Goal: Transaction & Acquisition: Purchase product/service

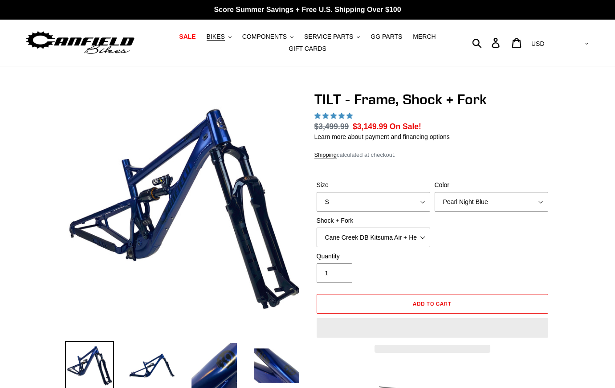
click at [373, 233] on select "Cane Creek DB Kitsuma Air + Helm MKII 140mm Cane Creek DB Kitsuma Air + Fox 36 …" at bounding box center [374, 238] width 114 height 20
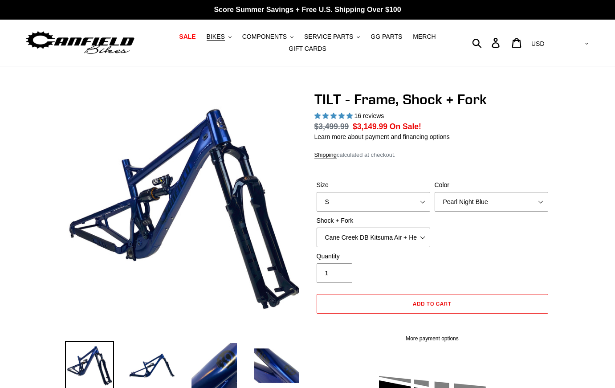
select select "highest-rating"
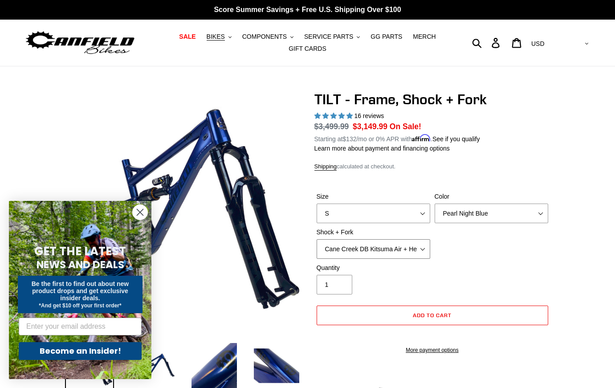
select select "Fox Float X + Fox 36 Grip X Factory 150mm"
click at [317, 239] on select "Cane Creek DB Kitsuma Air + Helm MKII 140mm Cane Creek DB Kitsuma Air + Fox 36 …" at bounding box center [374, 249] width 114 height 20
click at [519, 263] on div "Quantity 1" at bounding box center [432, 281] width 236 height 36
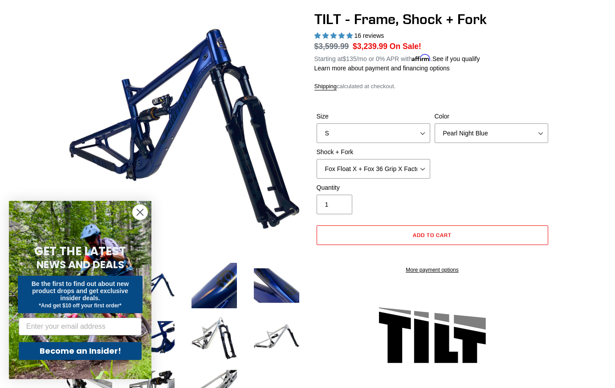
scroll to position [83, 0]
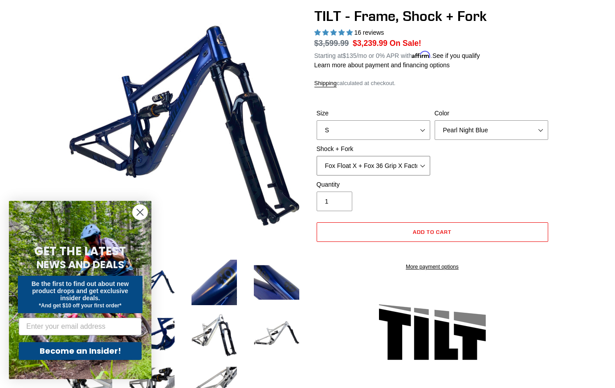
click at [418, 163] on select "Cane Creek DB Kitsuma Air + Helm MKII 140mm Cane Creek DB Kitsuma Air + Fox 36 …" at bounding box center [374, 166] width 114 height 20
click at [317, 156] on select "Cane Creek DB Kitsuma Air + Helm MKII 140mm Cane Creek DB Kitsuma Air + Fox 36 …" at bounding box center [374, 166] width 114 height 20
click at [549, 185] on div "Quantity 1" at bounding box center [432, 198] width 236 height 36
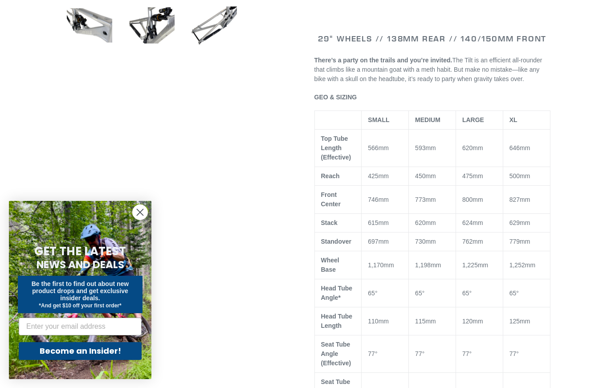
scroll to position [461, 0]
